Goal: Check status: Check status

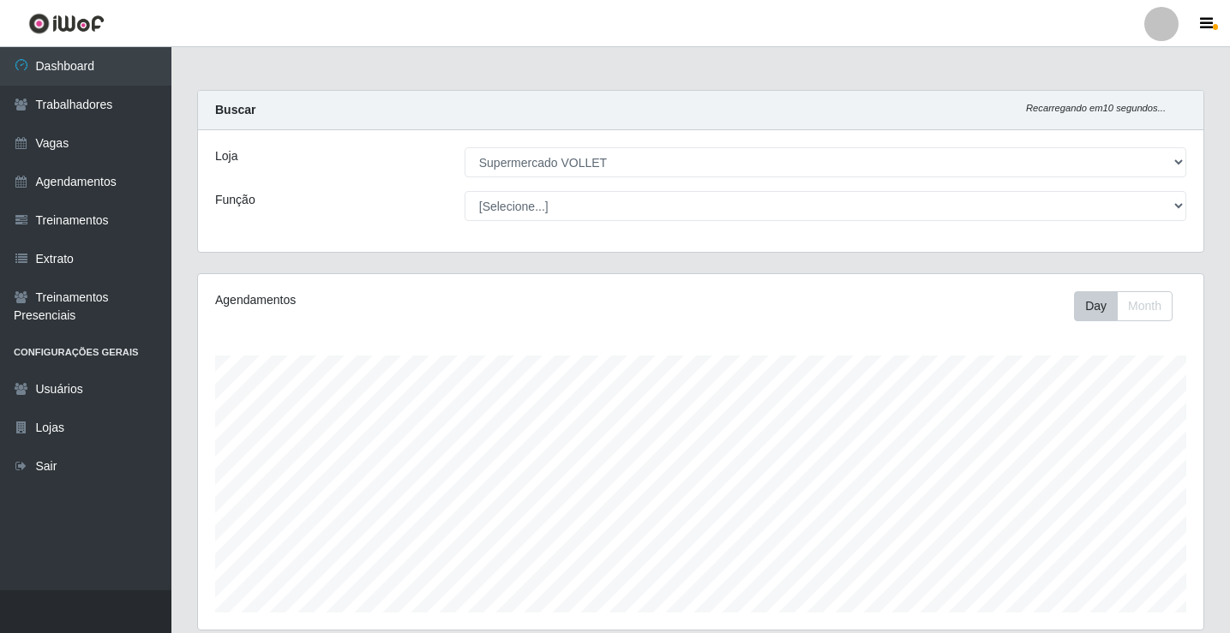
select select "72"
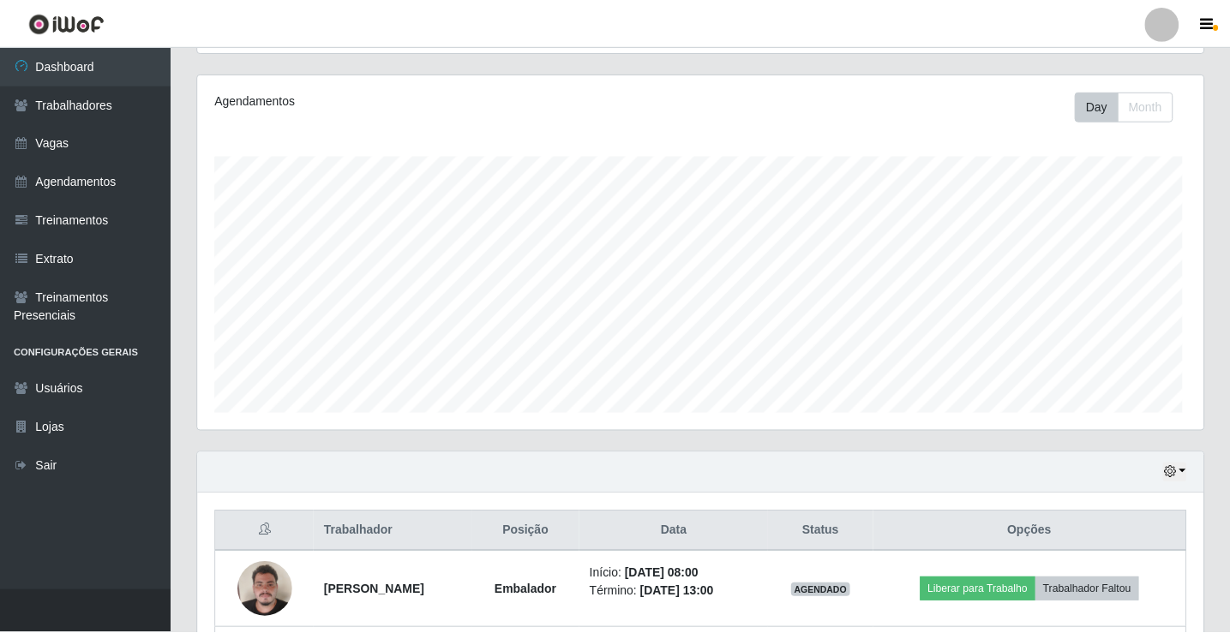
scroll to position [356, 997]
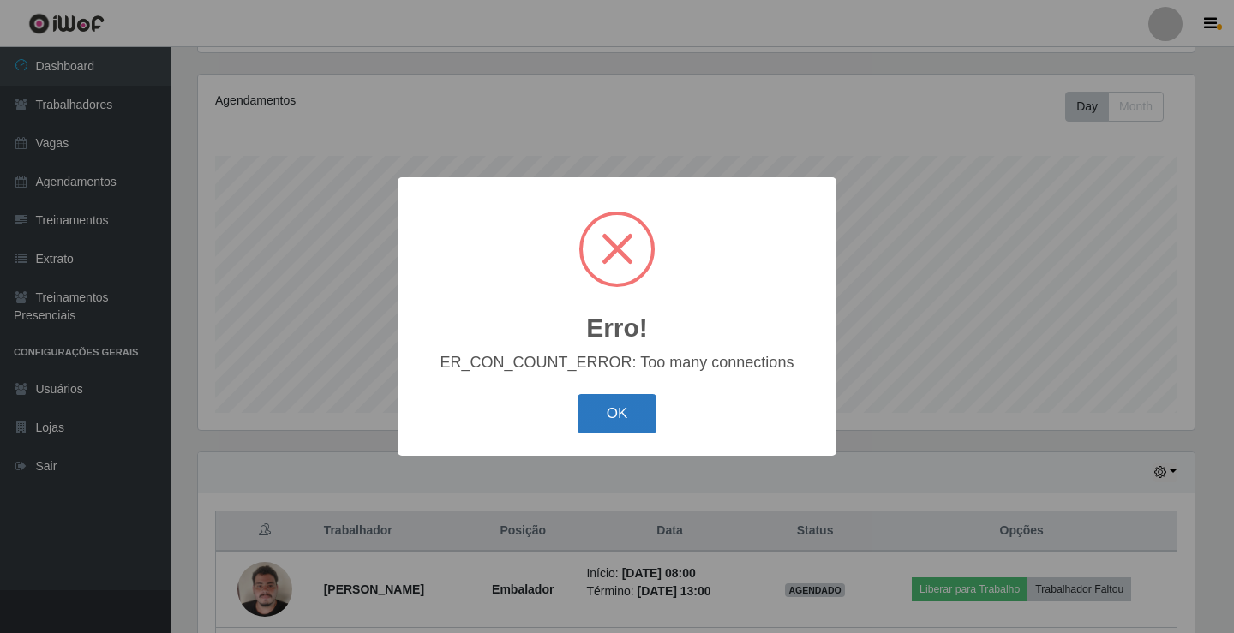
click at [627, 405] on button "OK" at bounding box center [618, 414] width 80 height 40
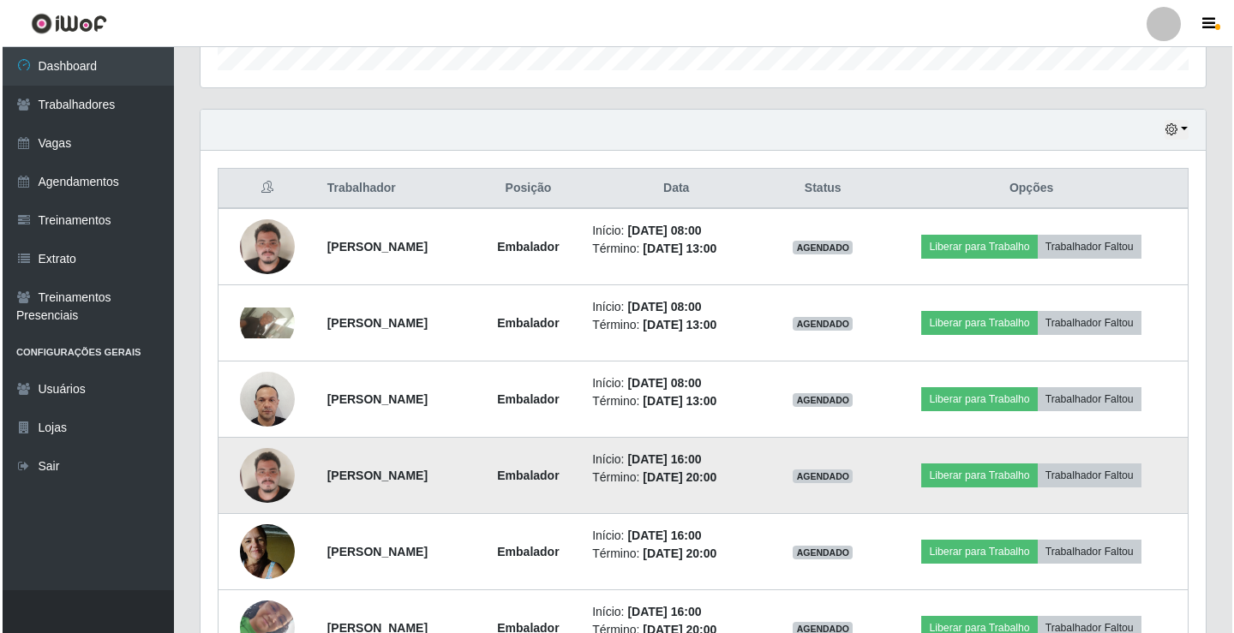
scroll to position [657, 0]
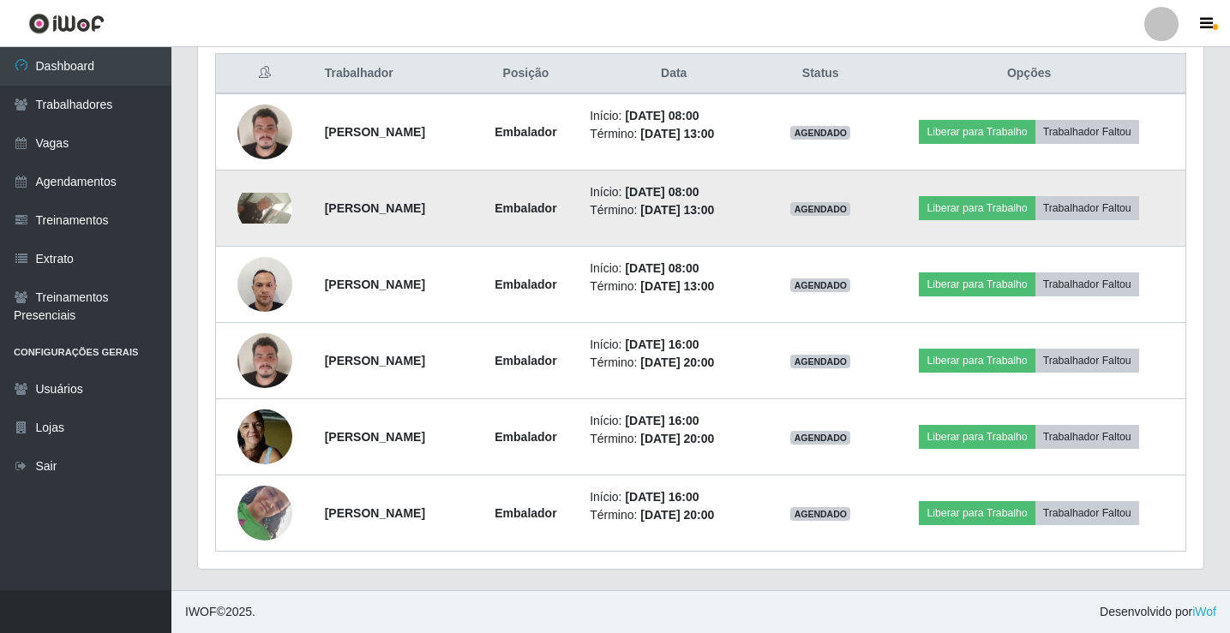
click at [253, 202] on img at bounding box center [264, 208] width 55 height 31
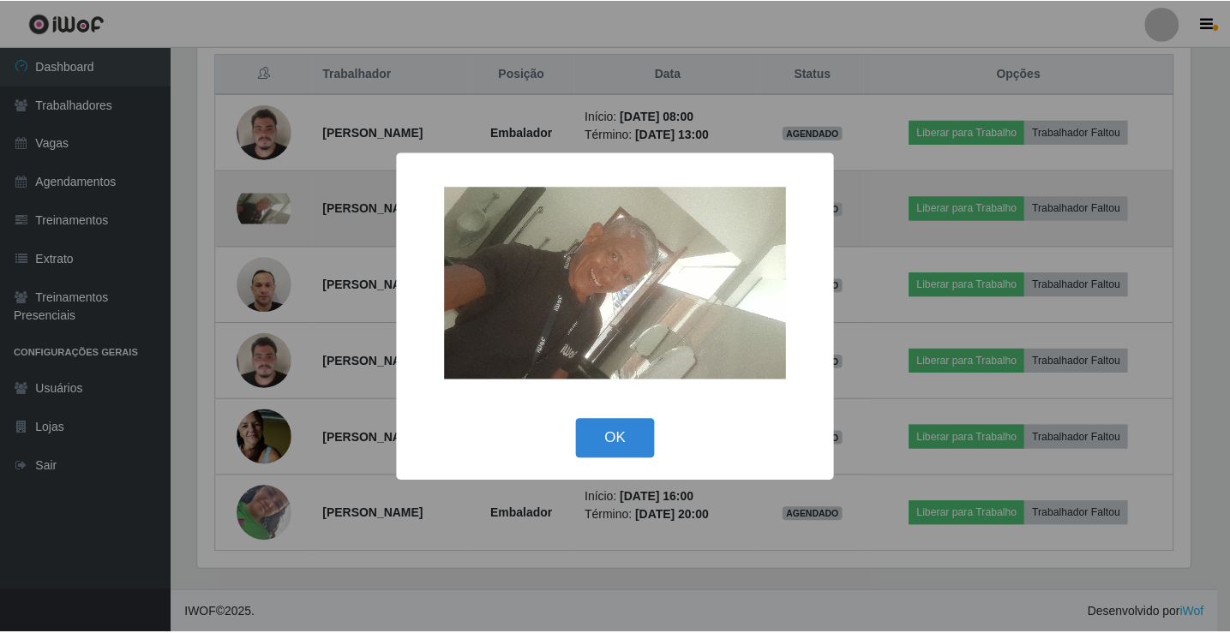
scroll to position [356, 997]
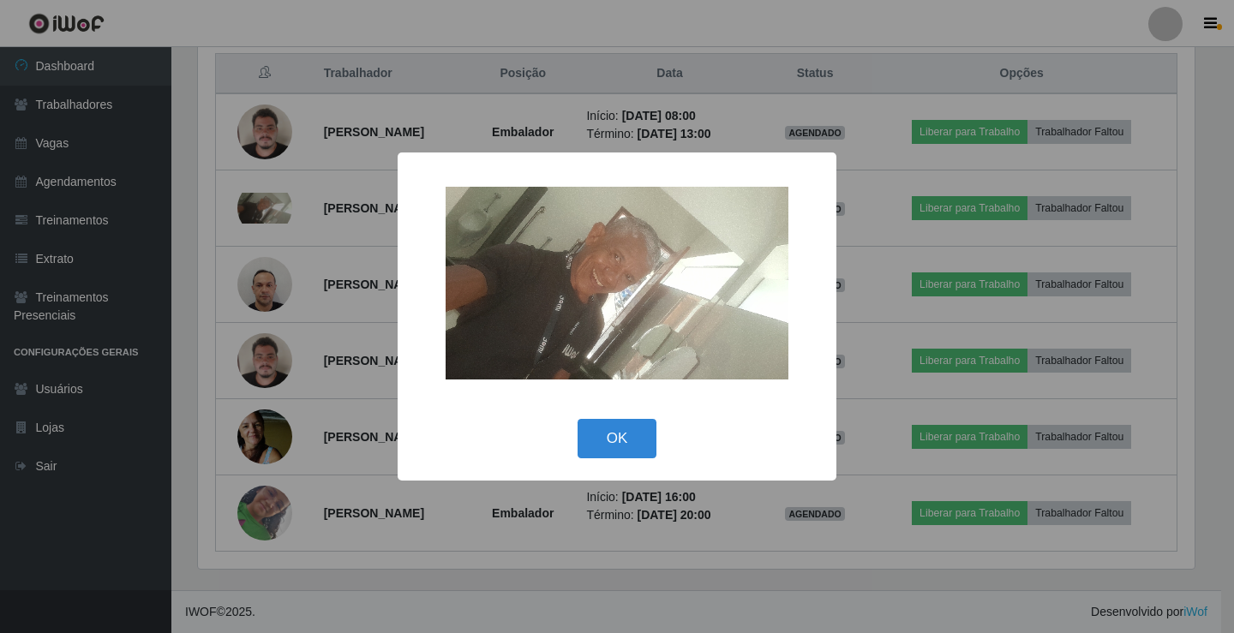
click at [645, 326] on img at bounding box center [617, 283] width 343 height 193
click at [611, 435] on button "OK" at bounding box center [618, 439] width 80 height 40
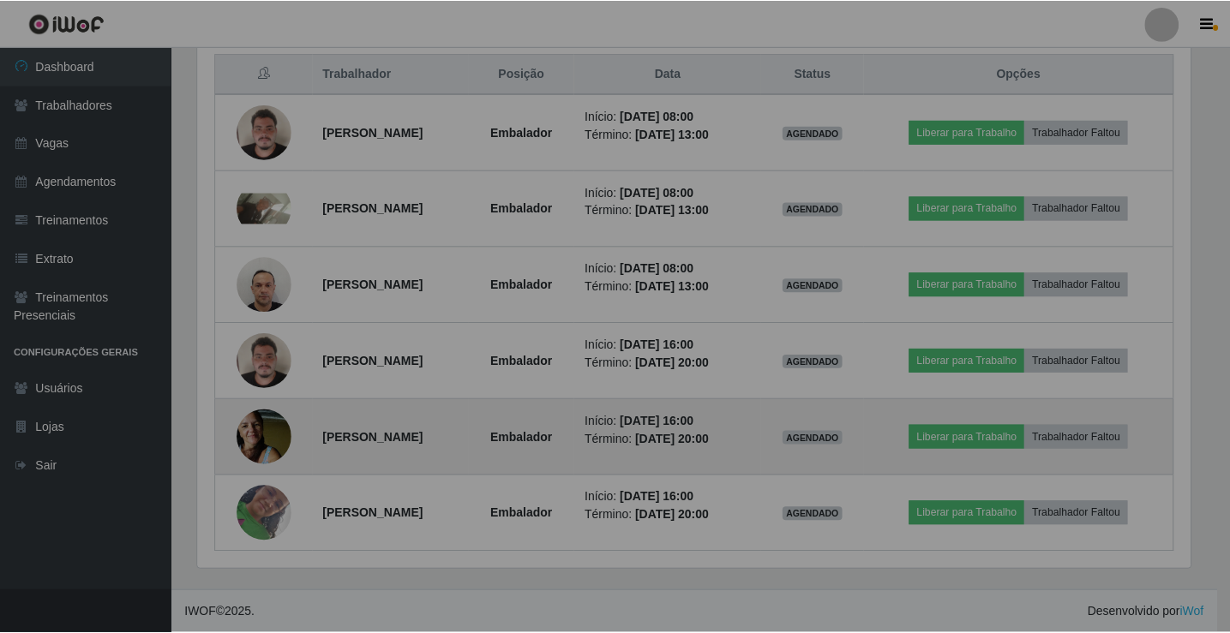
scroll to position [356, 1006]
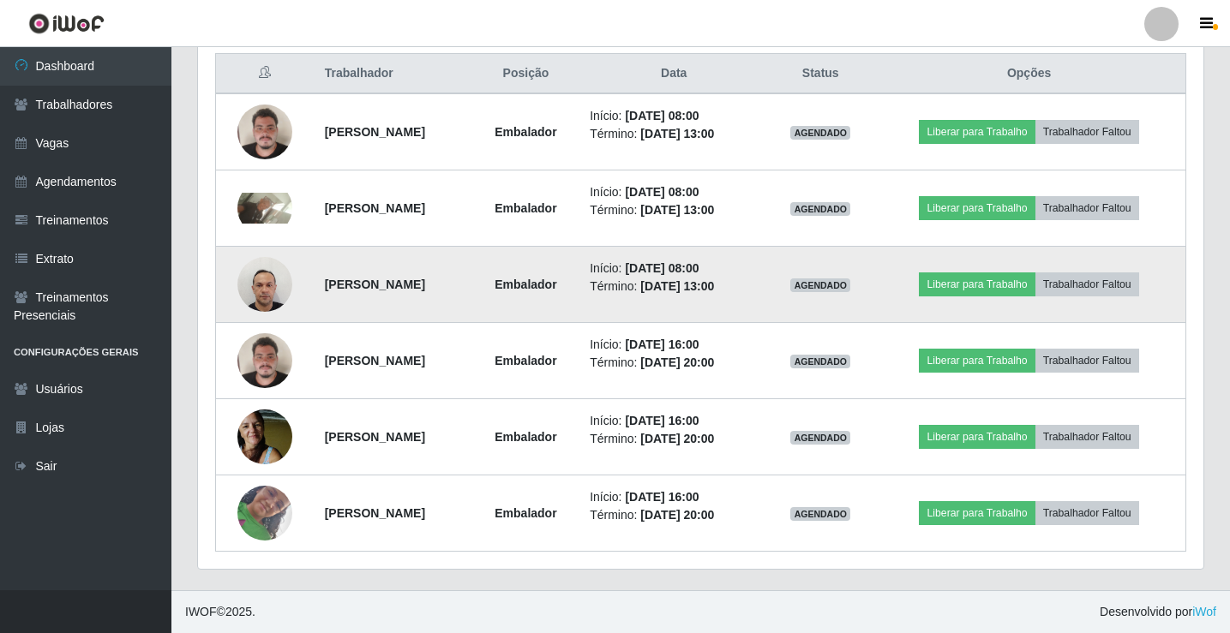
click at [256, 304] on img at bounding box center [264, 284] width 55 height 73
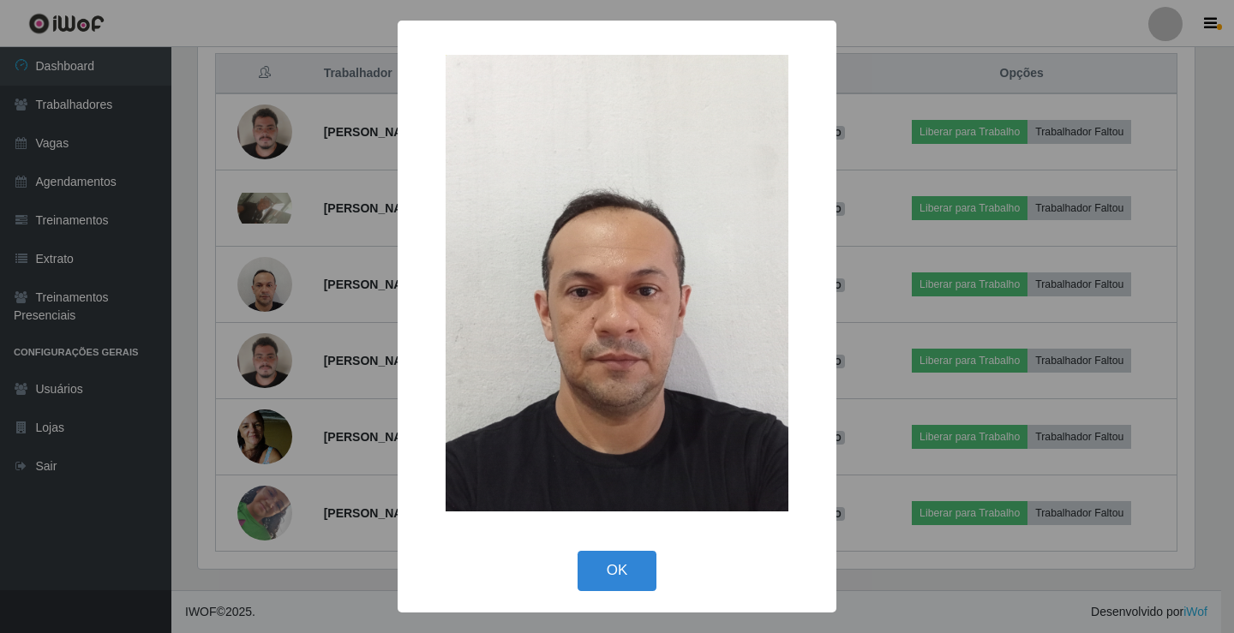
click at [252, 303] on div "× OK Cancel" at bounding box center [617, 316] width 1234 height 633
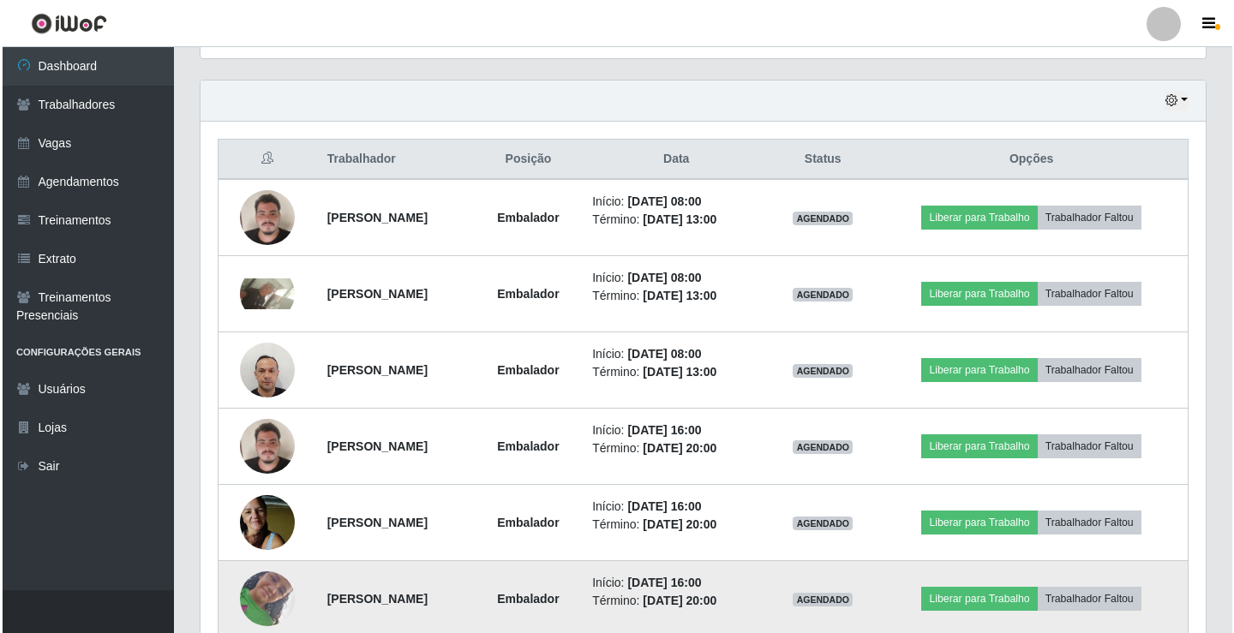
scroll to position [657, 0]
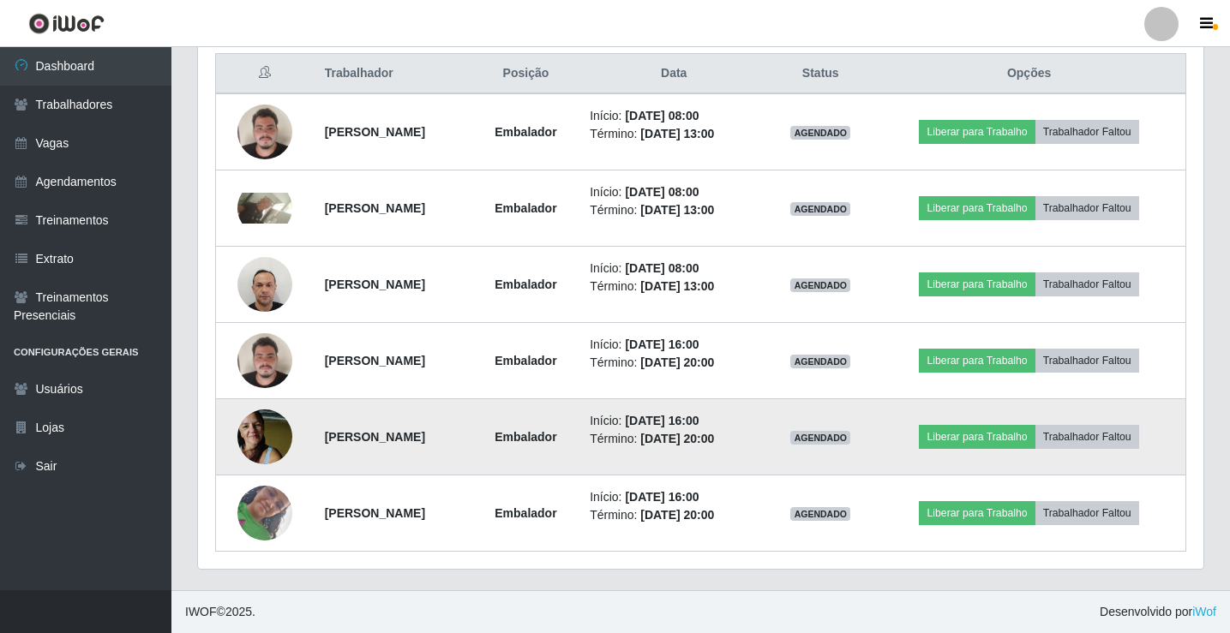
click at [267, 435] on img at bounding box center [264, 436] width 55 height 73
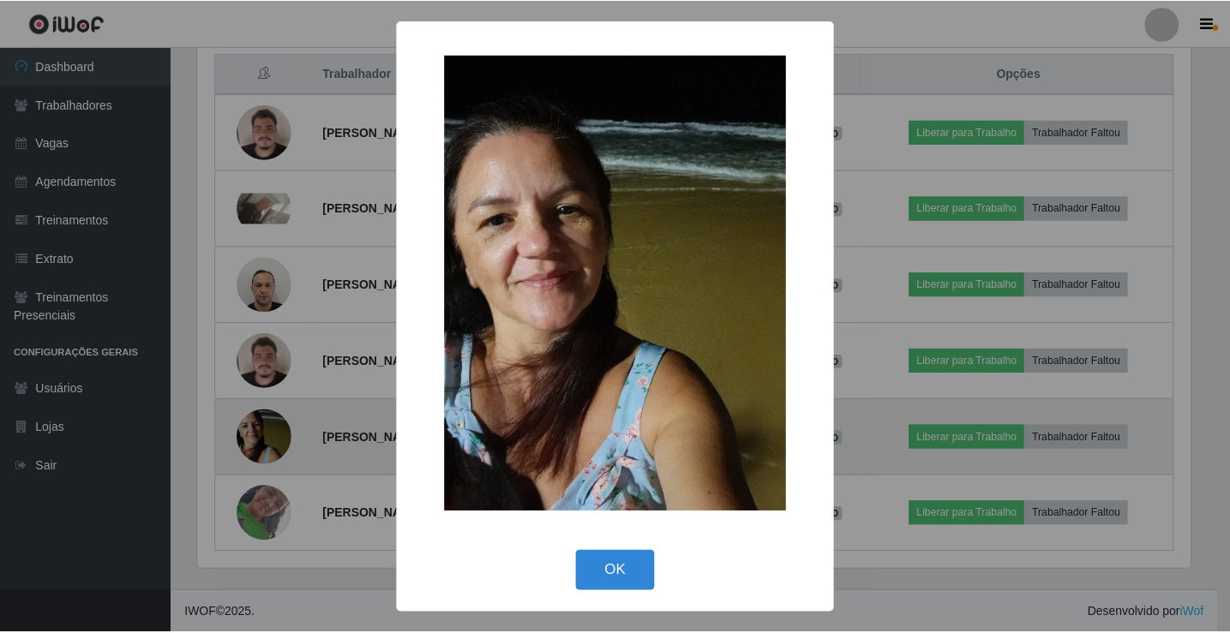
scroll to position [356, 997]
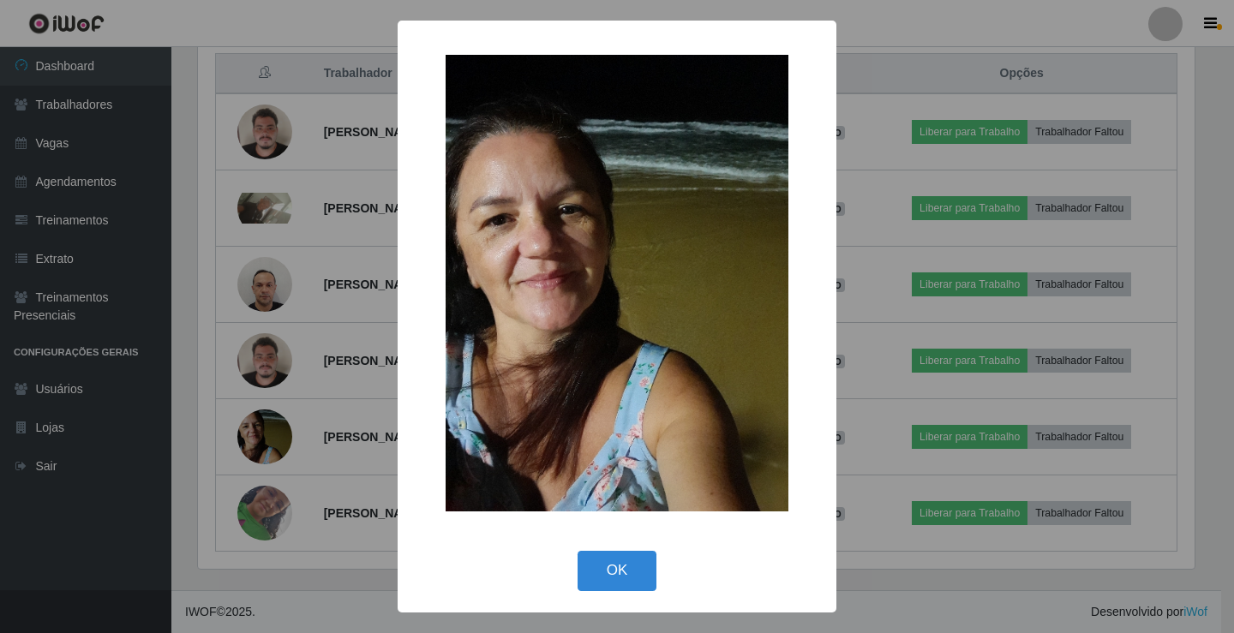
click at [265, 438] on div "× OK Cancel" at bounding box center [617, 316] width 1234 height 633
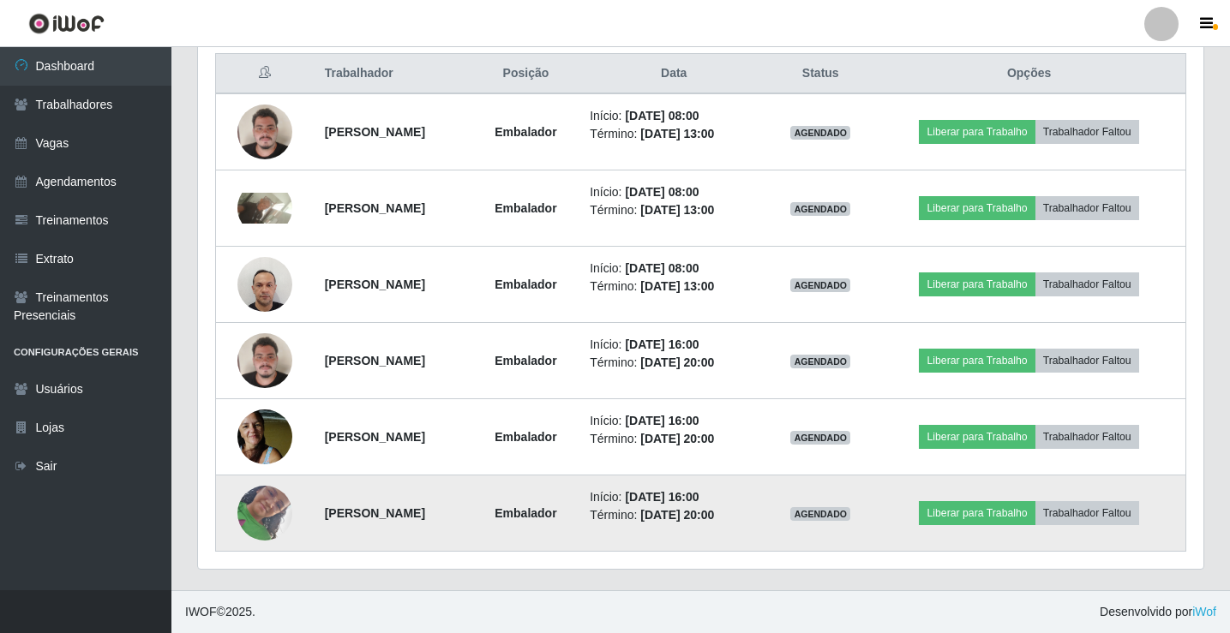
scroll to position [356, 1006]
click at [255, 526] on img at bounding box center [264, 514] width 55 height 98
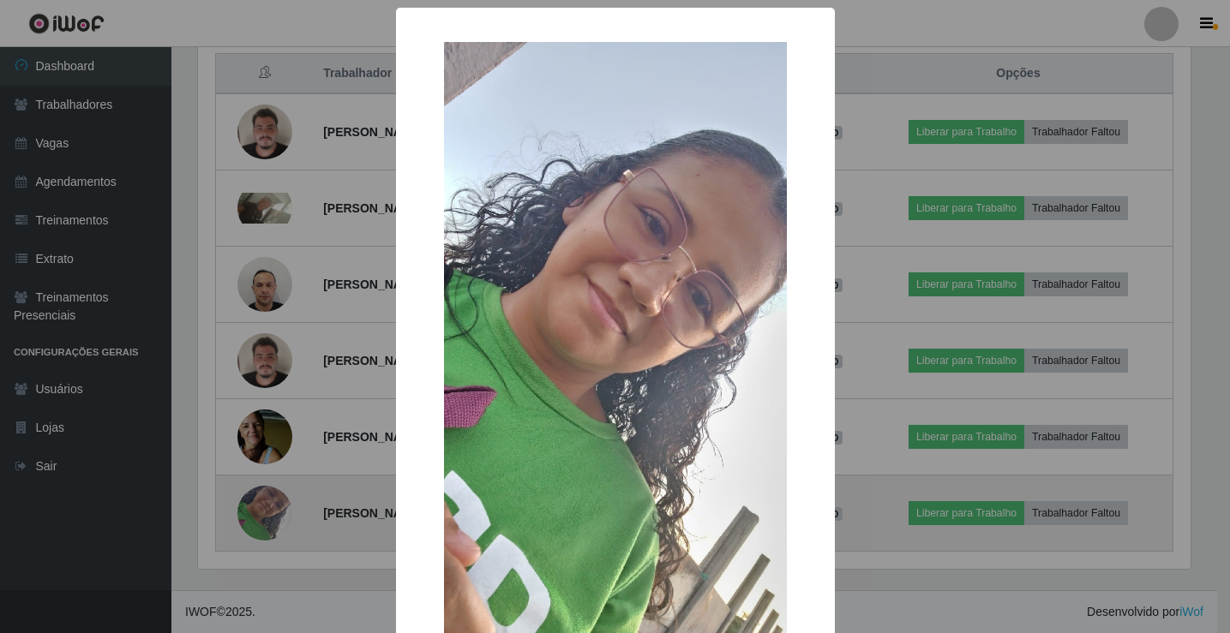
scroll to position [356, 997]
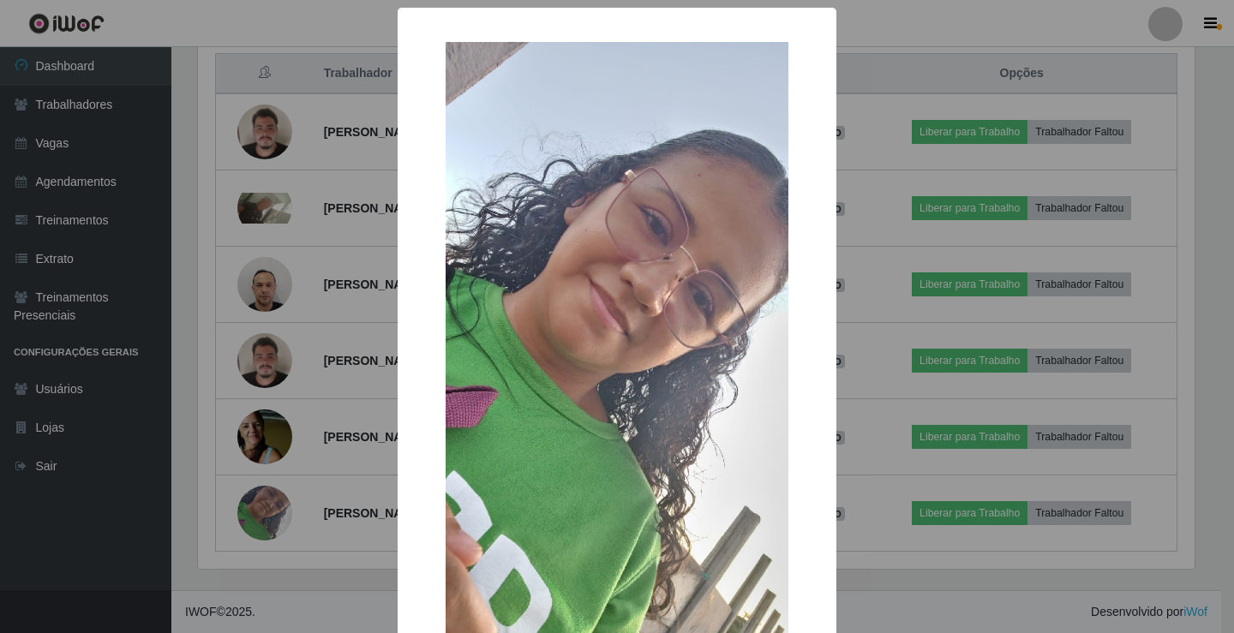
click at [249, 527] on div "× OK Cancel" at bounding box center [617, 316] width 1234 height 633
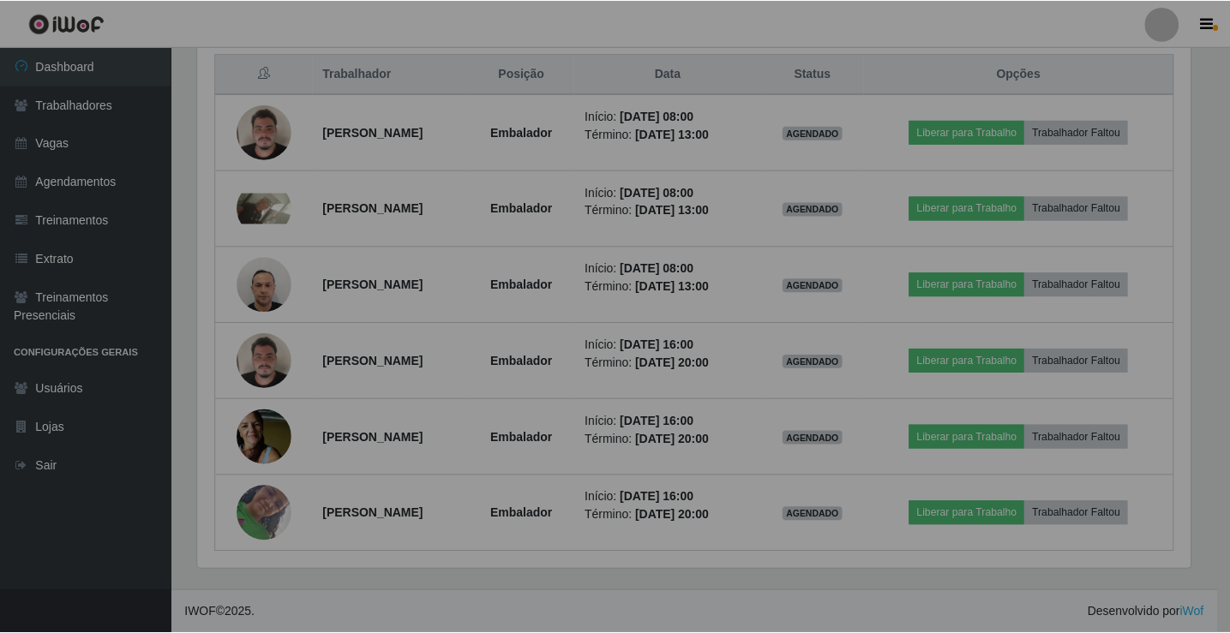
scroll to position [356, 1006]
